Goal: Find specific fact: Find contact information

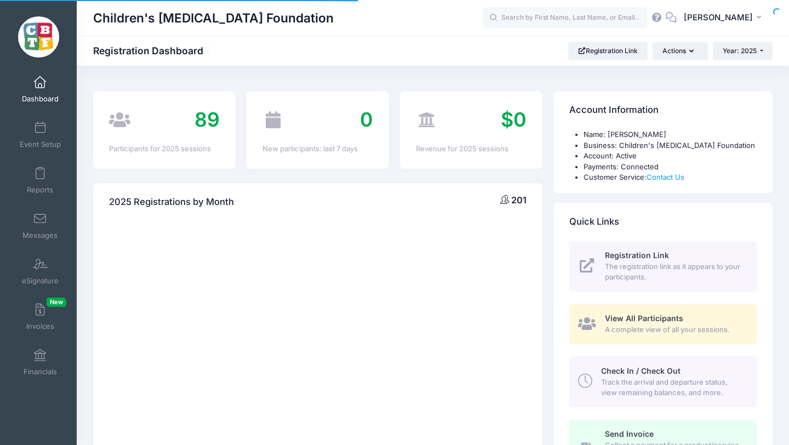
select select
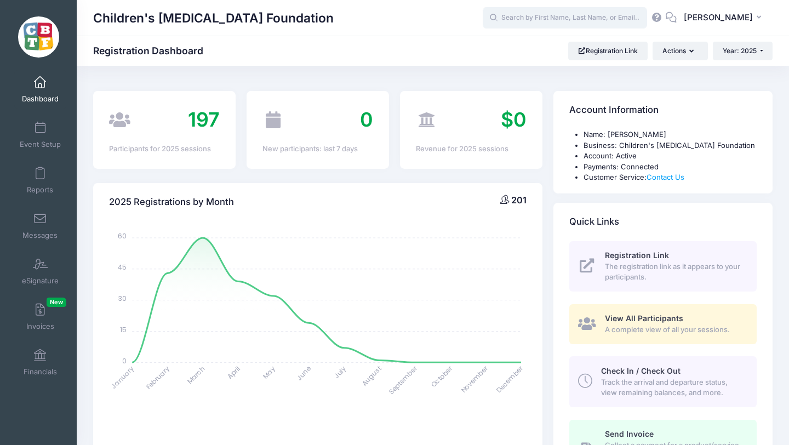
click at [593, 21] on input "text" at bounding box center [565, 18] width 164 height 22
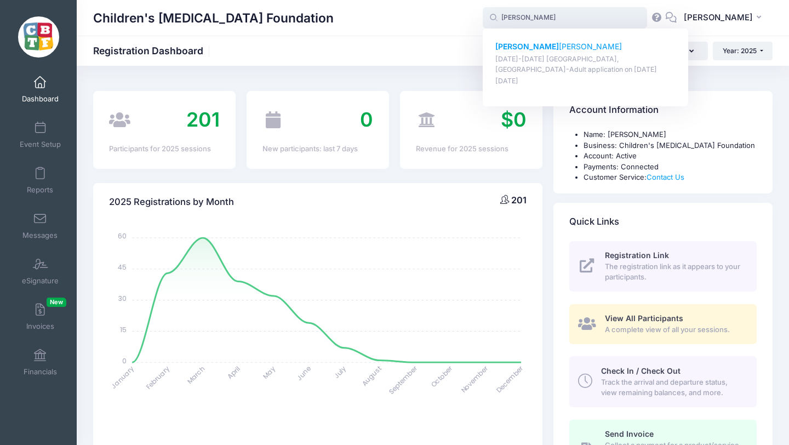
click at [552, 49] on strong "[PERSON_NAME]" at bounding box center [527, 46] width 64 height 9
type input "[PERSON_NAME] ([DATE]-[DATE] [GEOGRAPHIC_DATA], [GEOGRAPHIC_DATA]-Adult applica…"
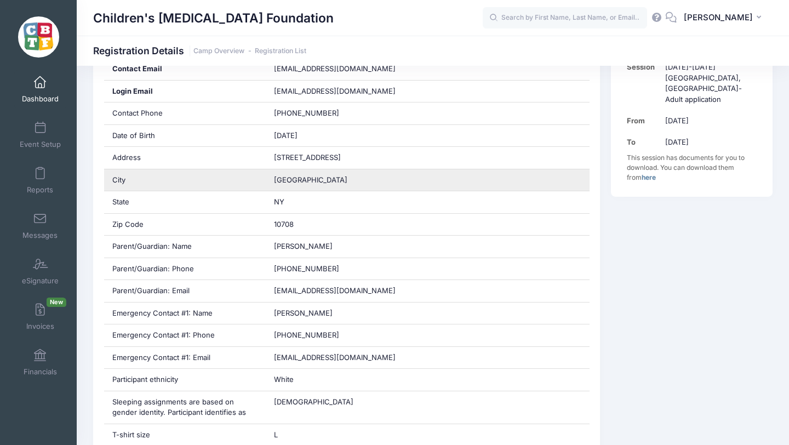
scroll to position [286, 0]
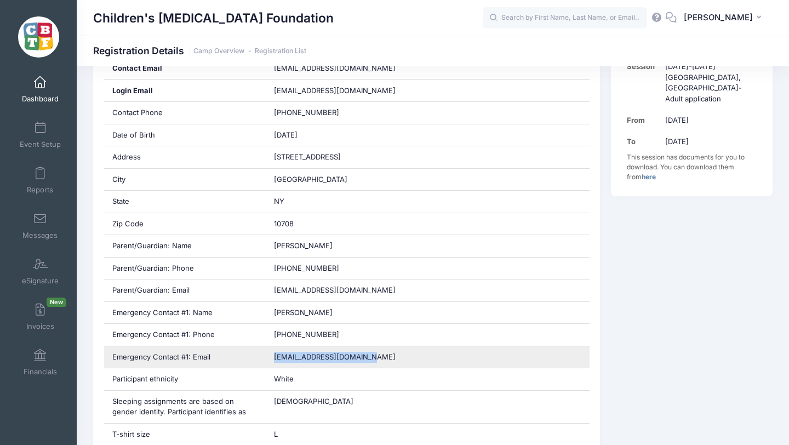
drag, startPoint x: 373, startPoint y: 358, endPoint x: 275, endPoint y: 360, distance: 98.1
click at [275, 360] on span "mbmccarthy29@hotmail.com" at bounding box center [335, 356] width 122 height 9
copy span "mbmccarthy29@hotmail.com"
